Goal: Task Accomplishment & Management: Manage account settings

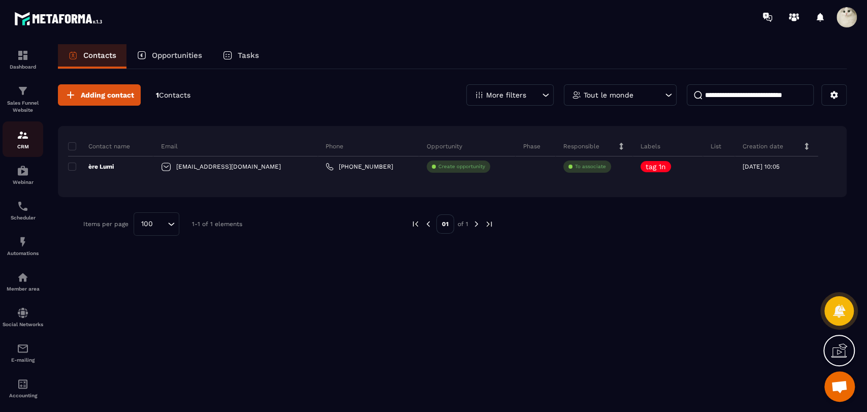
click at [25, 144] on p "CRM" at bounding box center [23, 147] width 41 height 6
click at [27, 253] on p "Automations" at bounding box center [23, 253] width 41 height 6
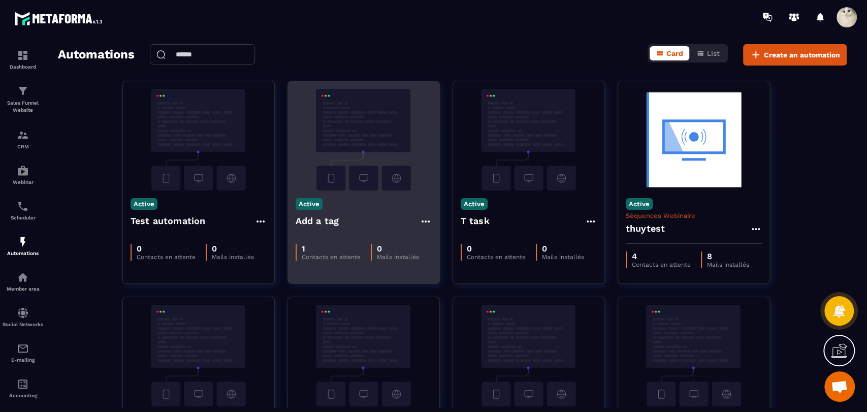
click at [422, 223] on icon at bounding box center [425, 221] width 12 height 12
click at [440, 241] on link "Edit" at bounding box center [449, 244] width 53 height 22
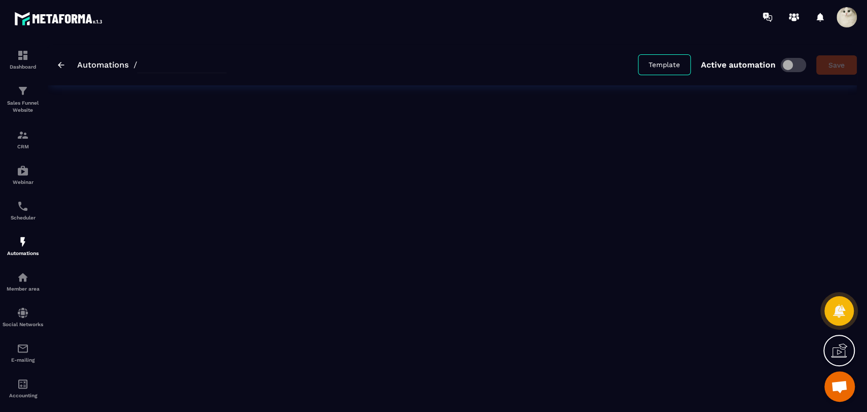
type input "*********"
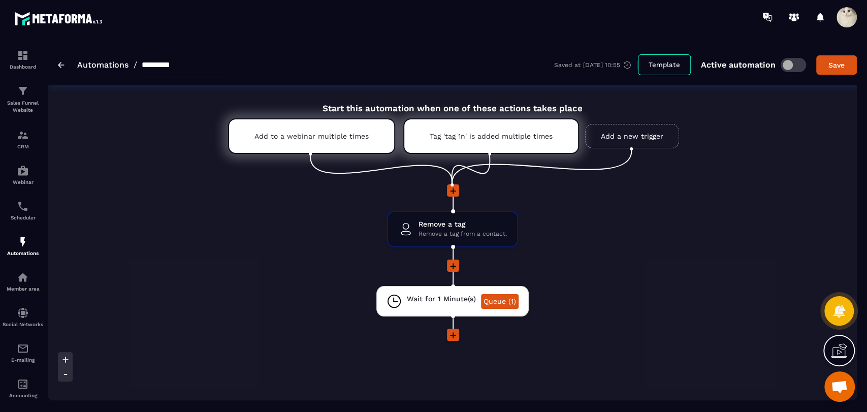
scroll to position [10, 0]
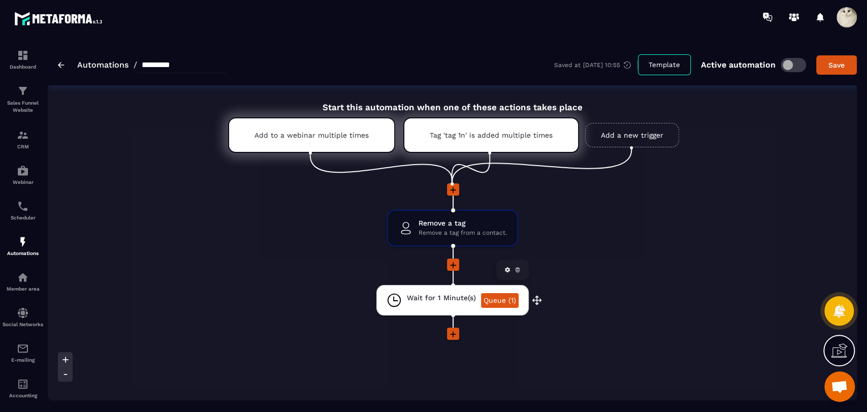
click at [505, 304] on link "Queue (1)" at bounding box center [500, 300] width 38 height 15
click at [504, 300] on link "Queue (1)" at bounding box center [500, 300] width 38 height 15
